Goal: Task Accomplishment & Management: Complete application form

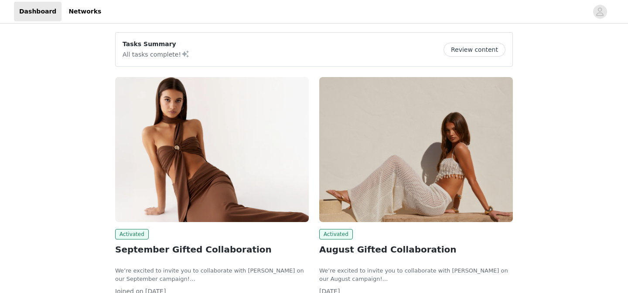
scroll to position [68, 0]
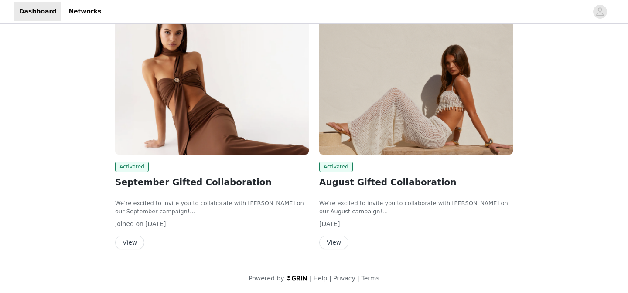
click at [133, 243] on button "View" at bounding box center [129, 243] width 29 height 14
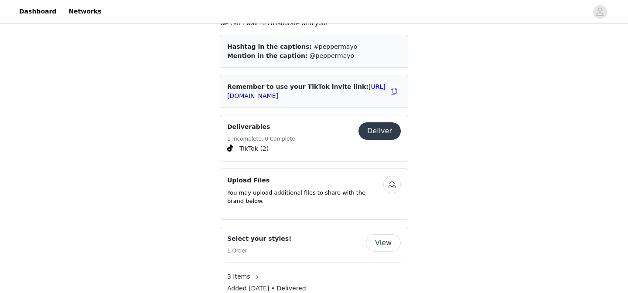
scroll to position [332, 0]
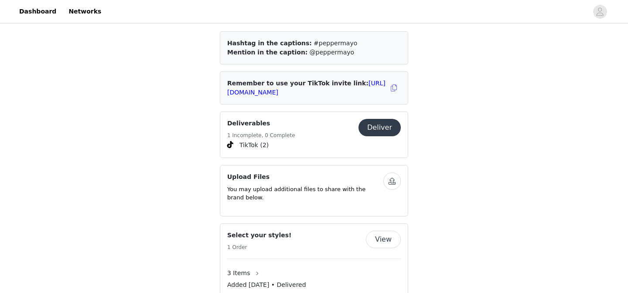
click at [383, 123] on button "Deliver" at bounding box center [379, 127] width 42 height 17
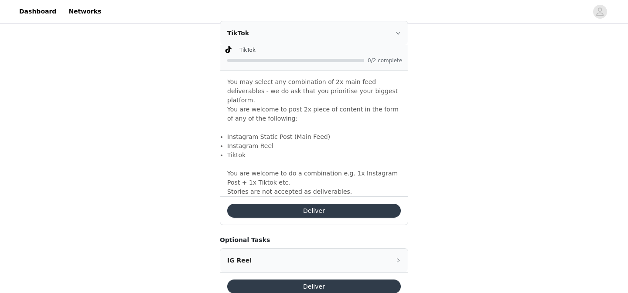
scroll to position [611, 0]
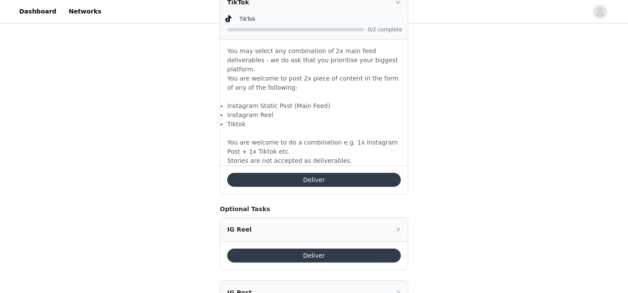
click at [329, 173] on button "Deliver" at bounding box center [314, 180] width 174 height 14
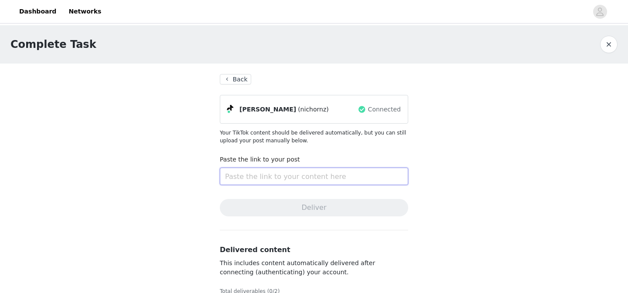
click at [271, 183] on input "text" at bounding box center [314, 176] width 188 height 17
paste input "[URL][DOMAIN_NAME]"
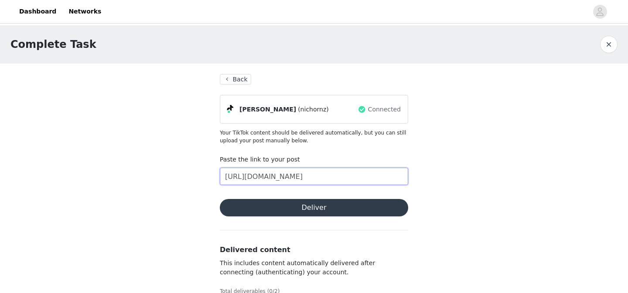
scroll to position [0, 28]
type input "[URL][DOMAIN_NAME]"
click at [283, 205] on button "Deliver" at bounding box center [314, 207] width 188 height 17
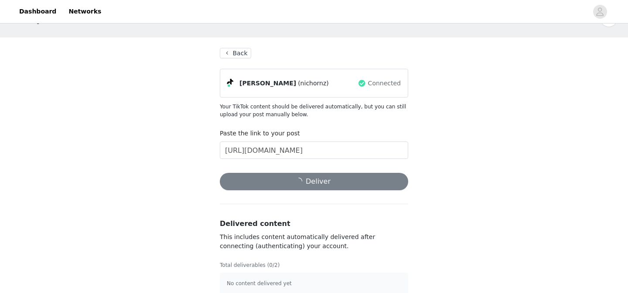
scroll to position [38, 0]
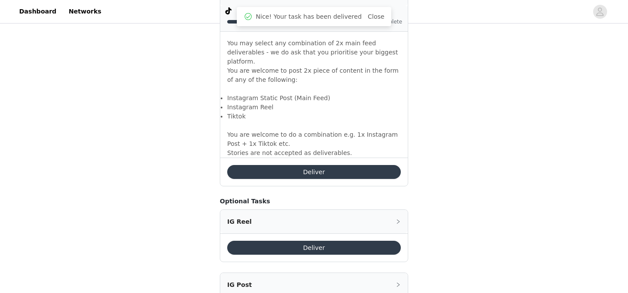
scroll to position [559, 0]
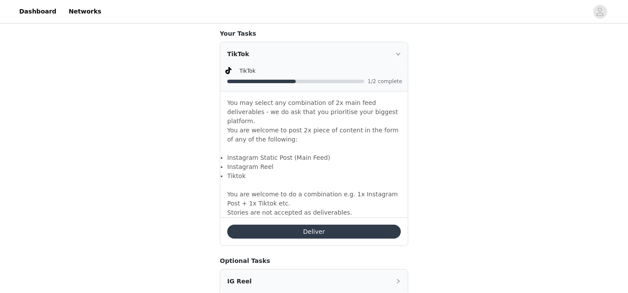
click at [328, 225] on button "Deliver" at bounding box center [314, 232] width 174 height 14
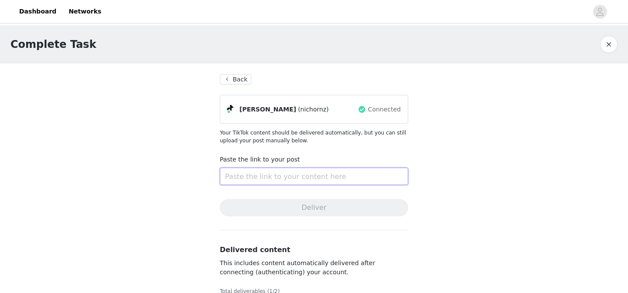
click at [234, 175] on input "text" at bounding box center [314, 176] width 188 height 17
paste input "[URL][DOMAIN_NAME]"
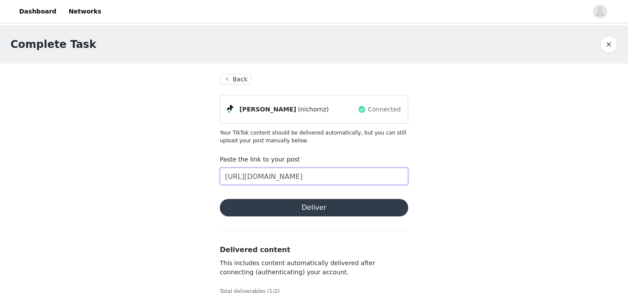
scroll to position [0, 29]
type input "[URL][DOMAIN_NAME]"
click at [286, 220] on section "Back [PERSON_NAME] (nichornz) Connected Your TikTok content should be delivered…" at bounding box center [313, 211] width 209 height 294
click at [286, 214] on button "Deliver" at bounding box center [314, 207] width 188 height 17
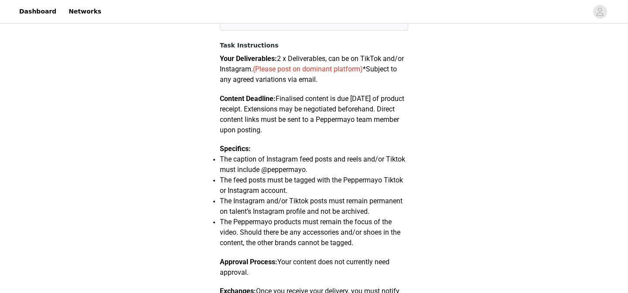
scroll to position [34, 0]
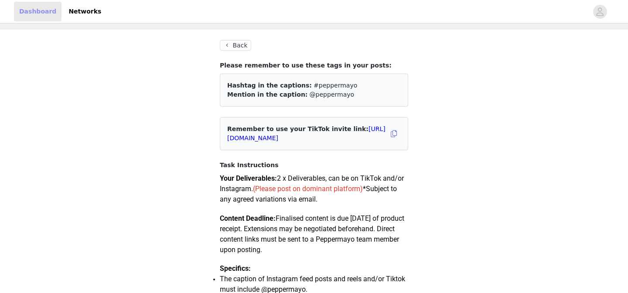
click at [39, 12] on link "Dashboard" at bounding box center [38, 12] width 48 height 20
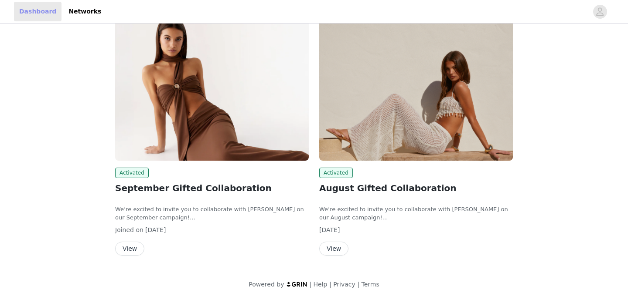
scroll to position [66, 0]
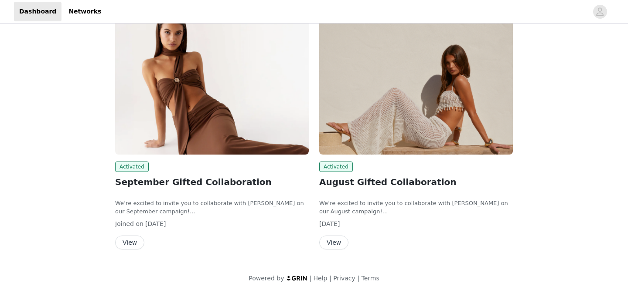
click at [136, 239] on button "View" at bounding box center [129, 243] width 29 height 14
